Goal: Find specific page/section: Find specific page/section

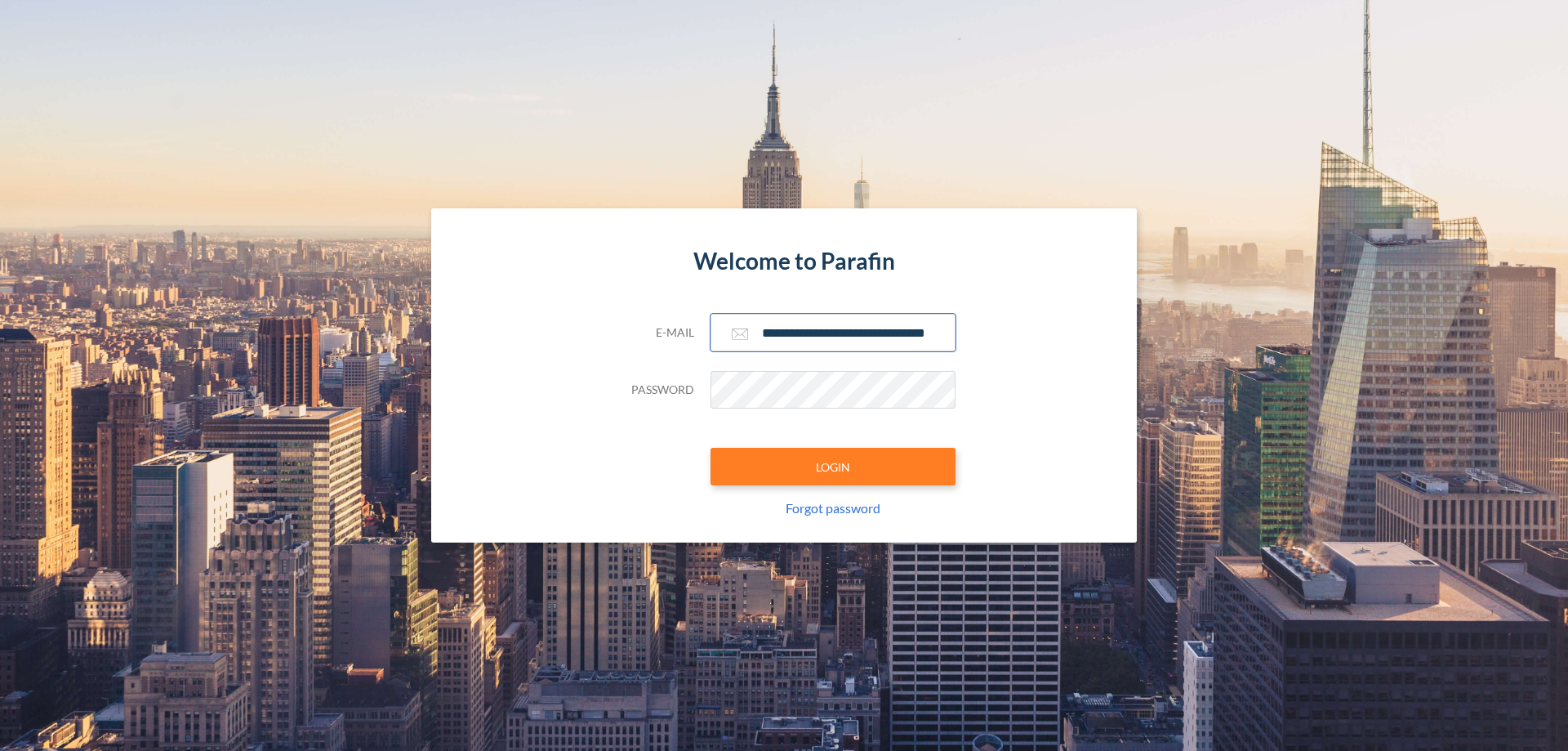
type input "**********"
click at [833, 467] on button "LOGIN" at bounding box center [832, 467] width 245 height 38
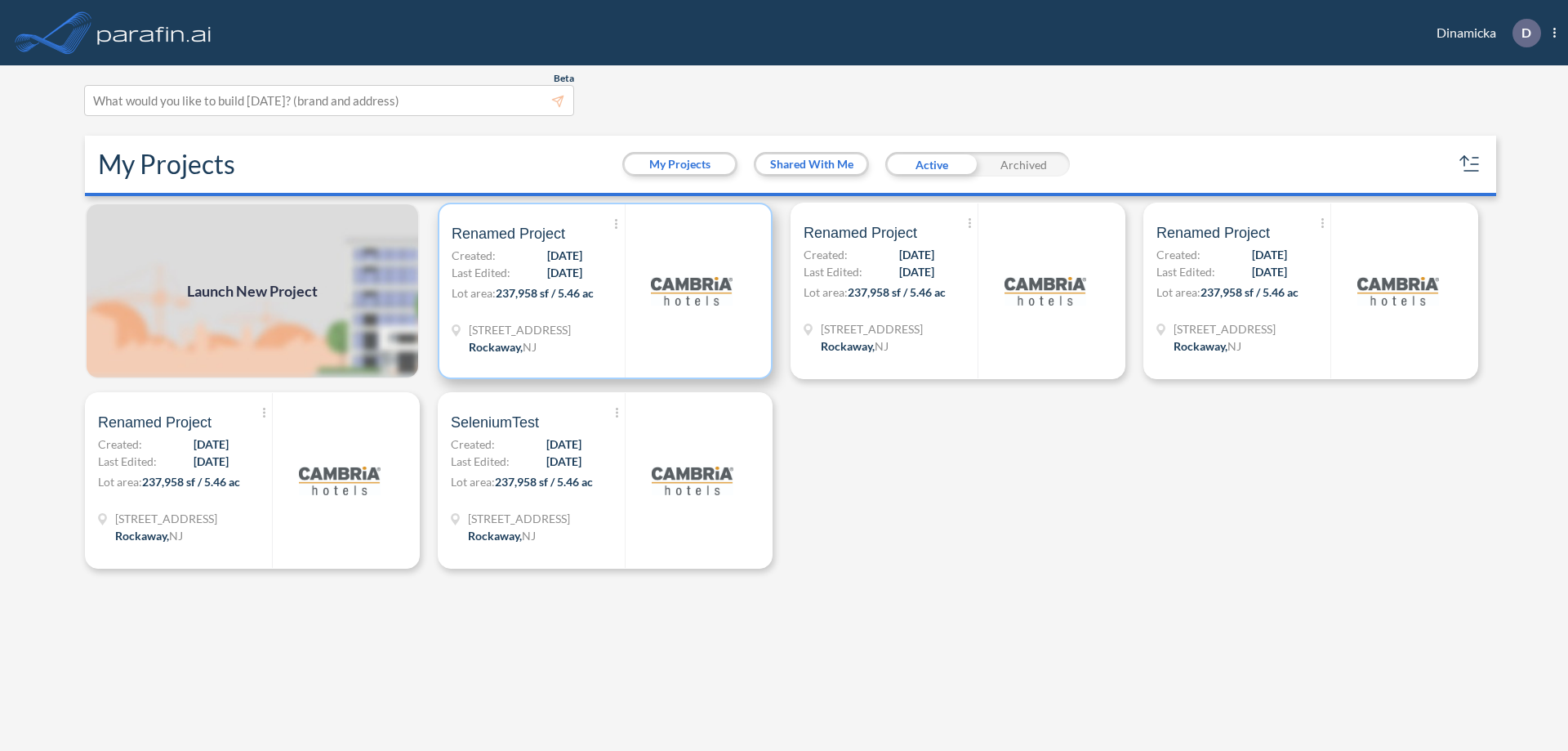
scroll to position [4, 0]
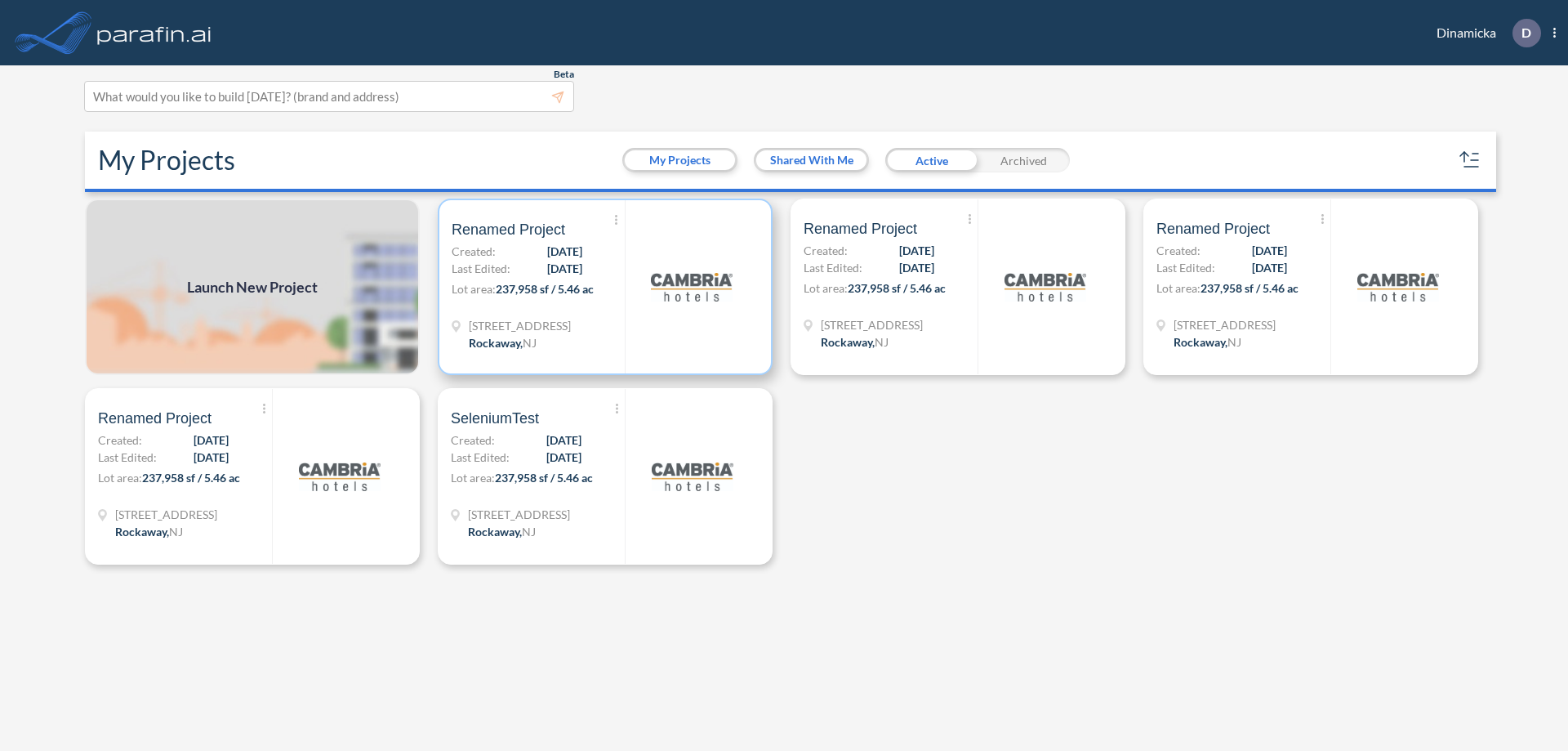
click at [605, 287] on p "Lot area: 237,958 sf / 5.46 ac" at bounding box center [538, 292] width 173 height 24
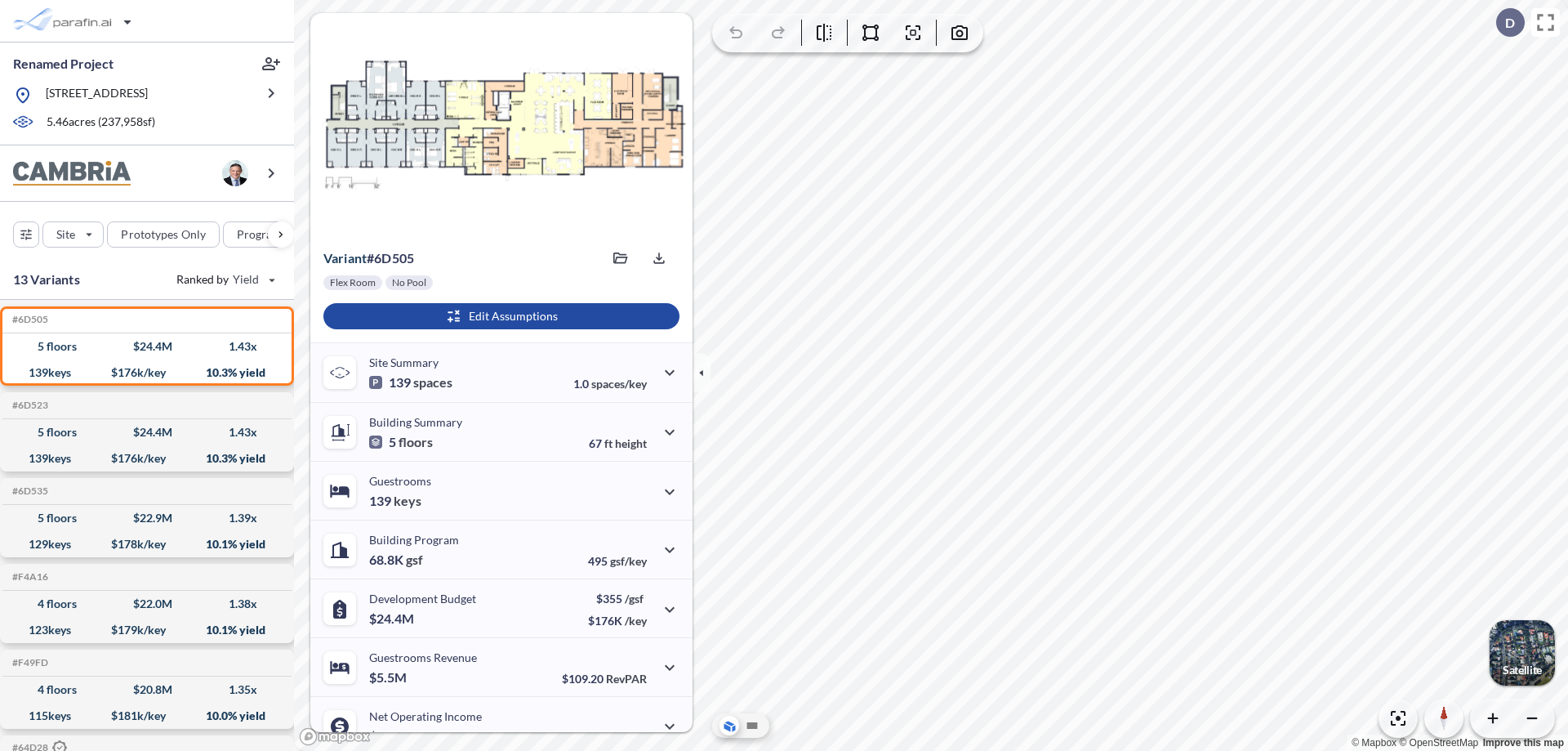
scroll to position [83, 0]
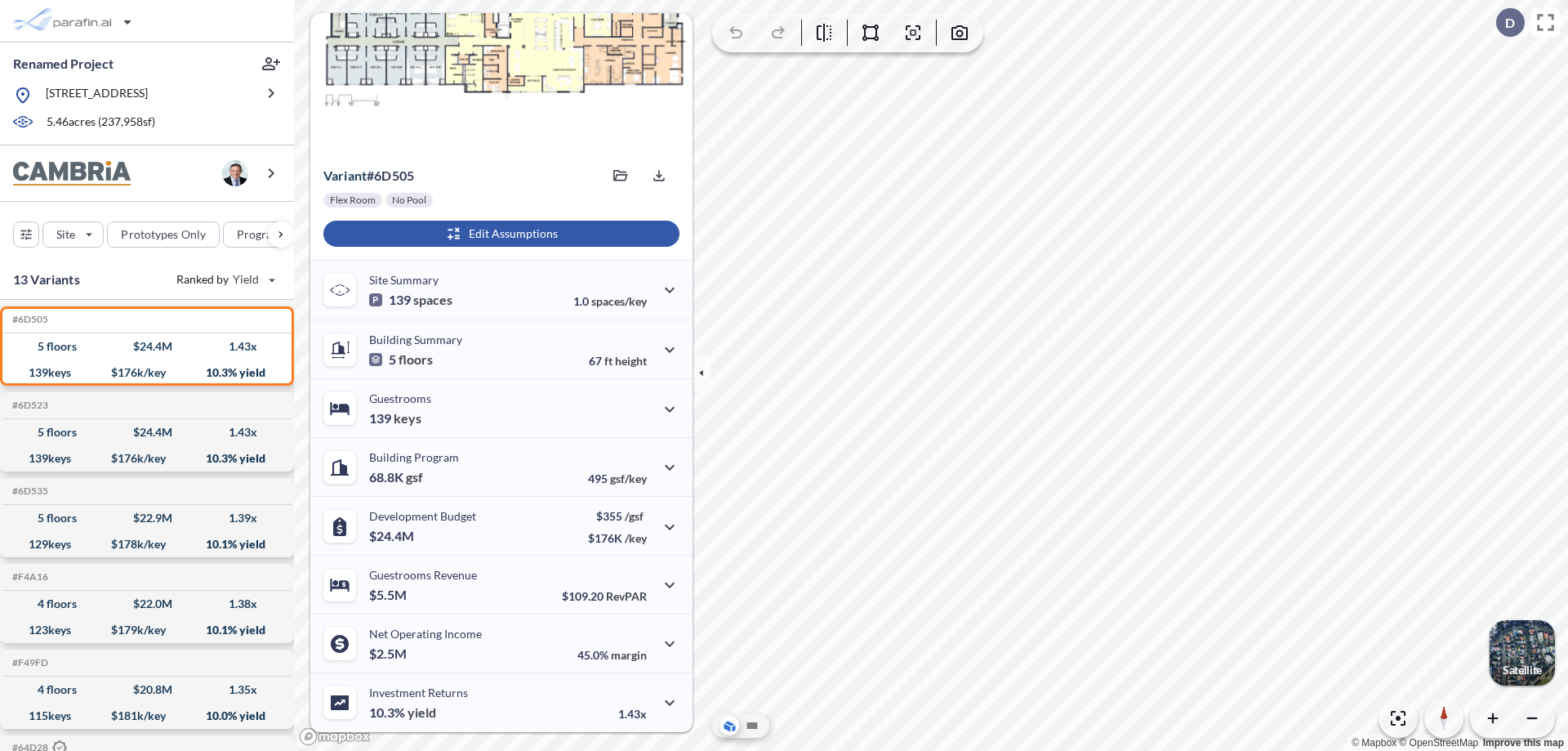
click at [499, 233] on div "button" at bounding box center [501, 233] width 356 height 26
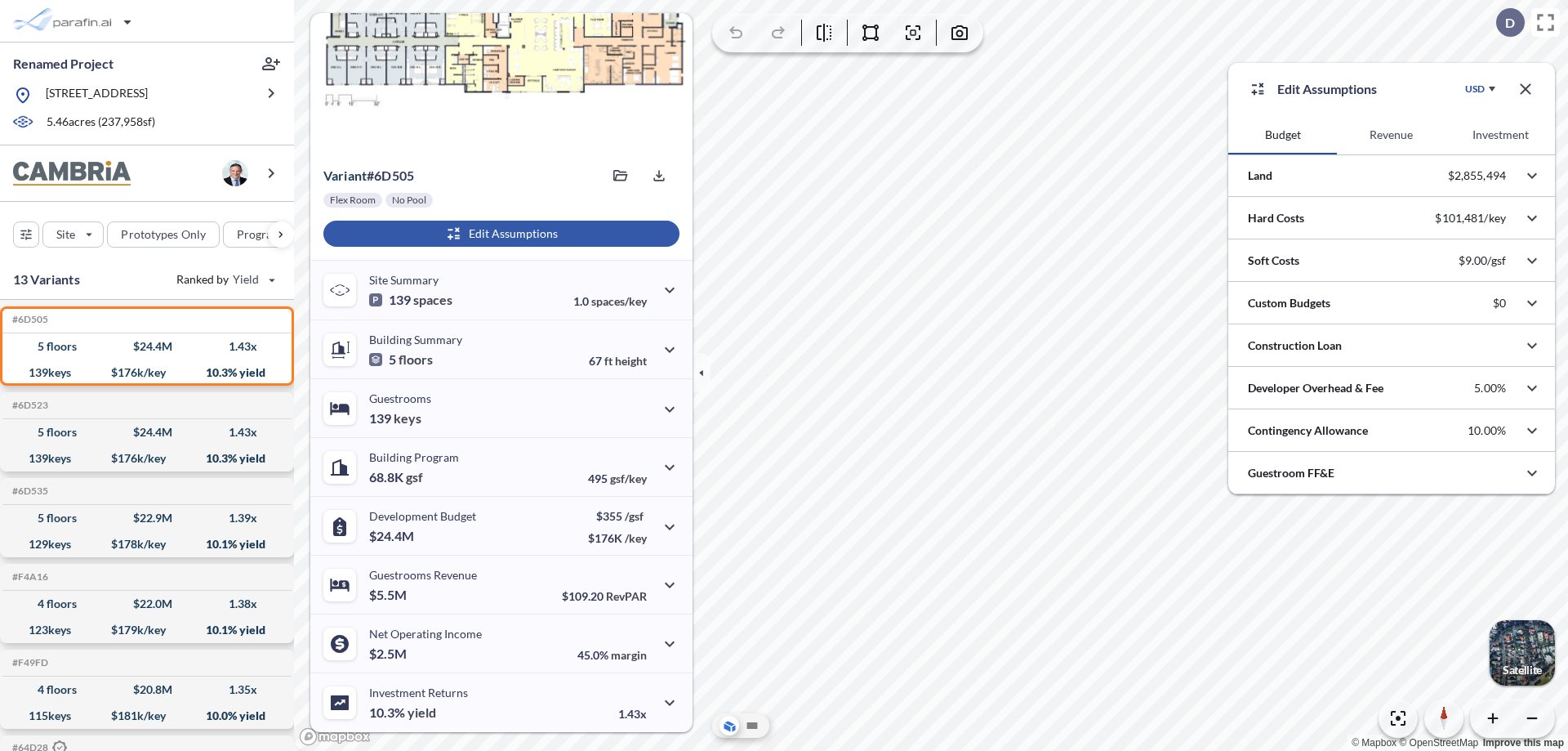
click at [1391, 135] on button "Revenue" at bounding box center [1390, 135] width 108 height 40
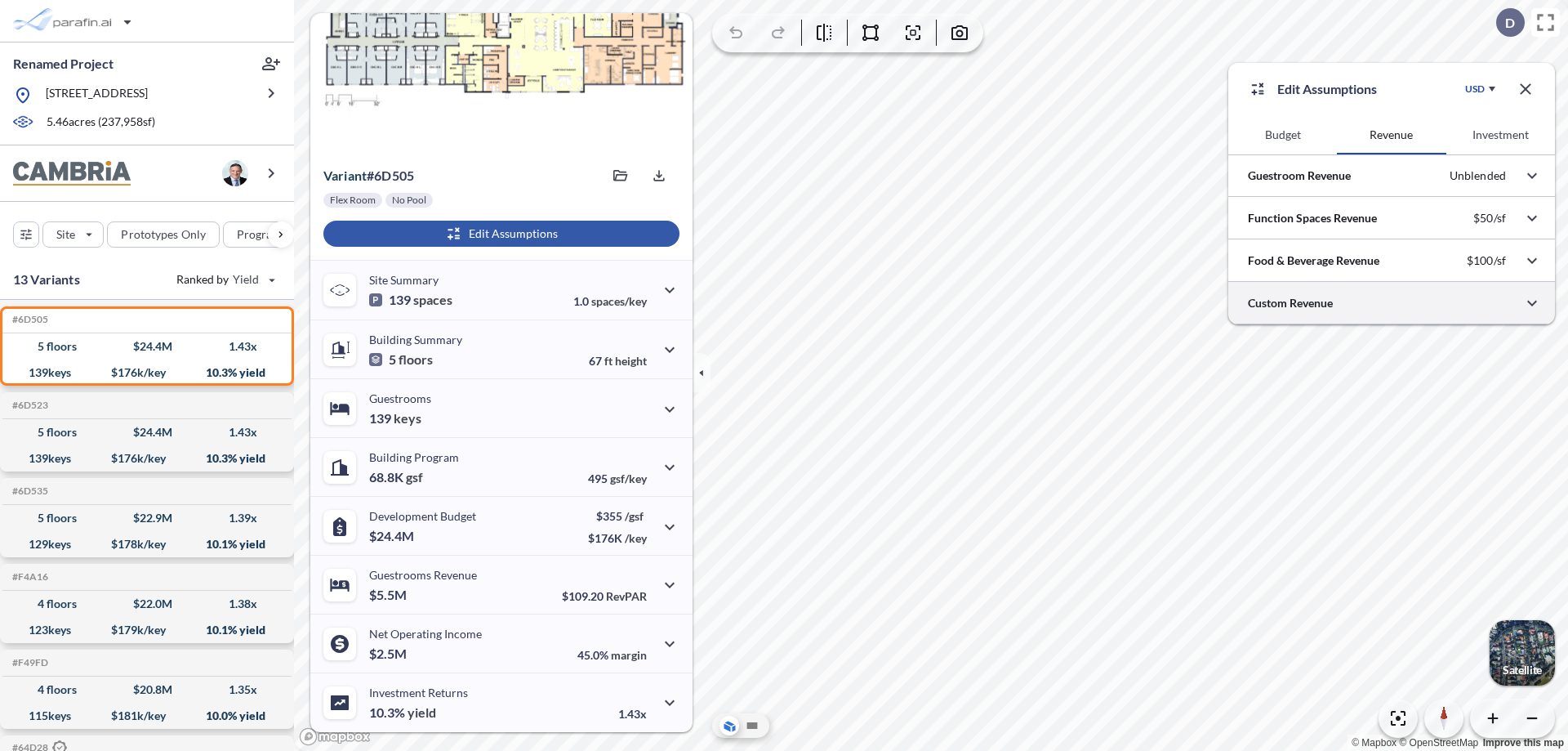
click at [1392, 303] on div at bounding box center [1391, 303] width 326 height 41
